Goal: Task Accomplishment & Management: Complete application form

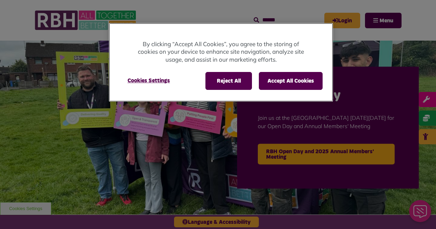
click at [225, 90] on div "Reject All Accept All Cookies Cookies Settings" at bounding box center [221, 84] width 224 height 35
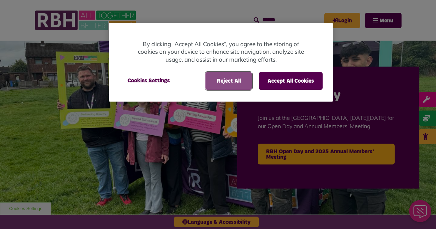
click at [232, 83] on button "Reject All" at bounding box center [228, 81] width 47 height 18
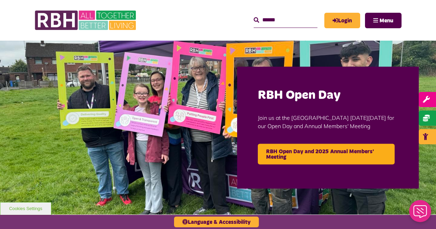
click at [274, 22] on input "Search" at bounding box center [286, 20] width 64 height 15
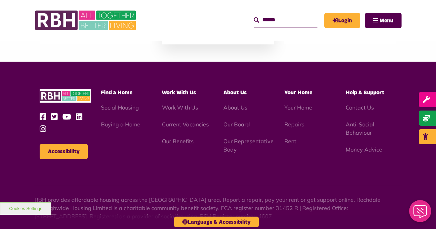
scroll to position [679, 0]
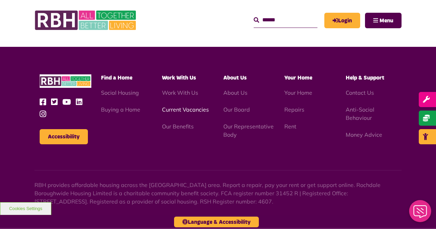
click at [188, 106] on link "Current Vacancies" at bounding box center [185, 109] width 47 height 7
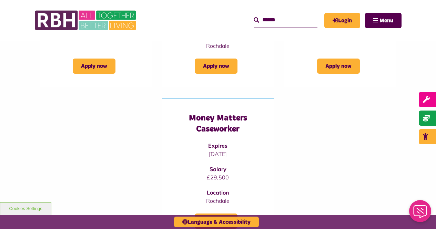
scroll to position [103, 0]
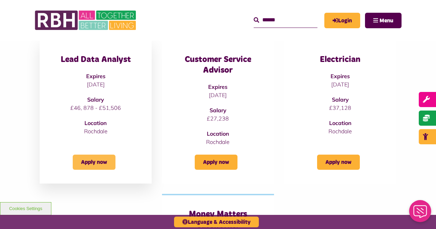
click at [83, 163] on link "Apply now" at bounding box center [94, 162] width 43 height 15
